Goal: Find specific page/section

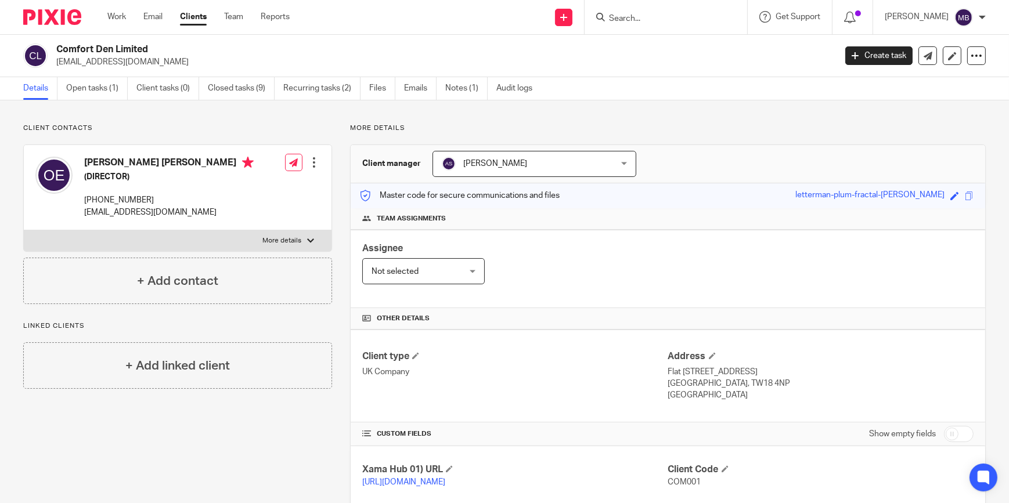
click at [48, 17] on img at bounding box center [52, 17] width 58 height 16
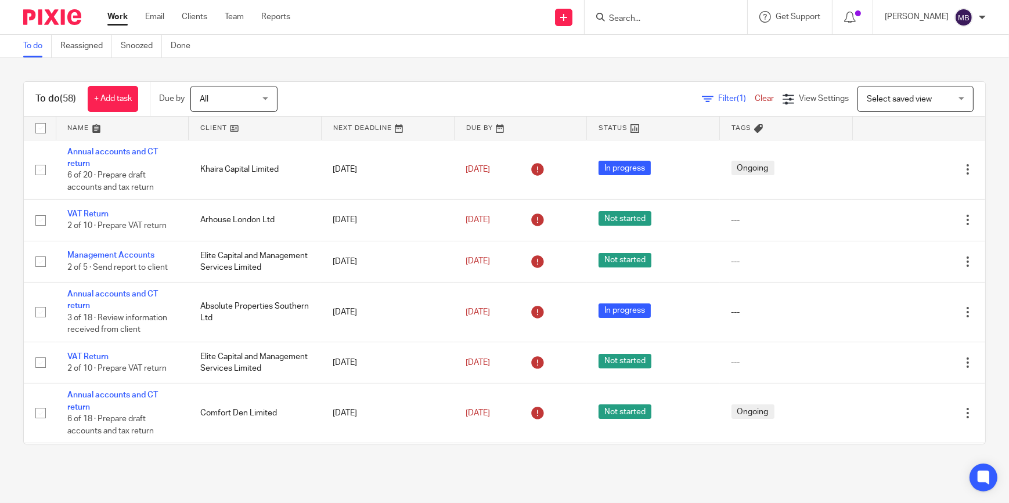
click at [52, 12] on img at bounding box center [52, 17] width 58 height 16
click at [657, 18] on input "Search" at bounding box center [660, 19] width 104 height 10
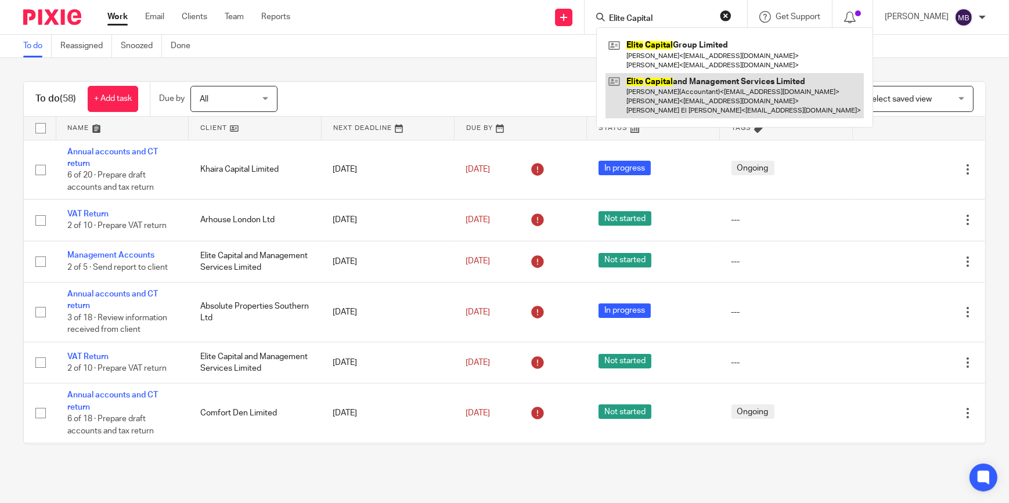
type input "Elite Capital"
click at [696, 105] on link at bounding box center [734, 96] width 258 height 46
